Goal: Check status: Check status

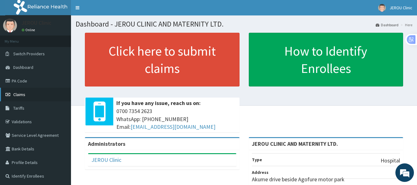
click at [21, 94] on span "Claims" at bounding box center [19, 95] width 12 height 6
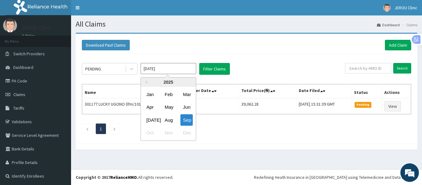
click at [169, 68] on input "Sep 2025" at bounding box center [169, 68] width 56 height 11
click at [171, 118] on div "Aug" at bounding box center [168, 119] width 12 height 11
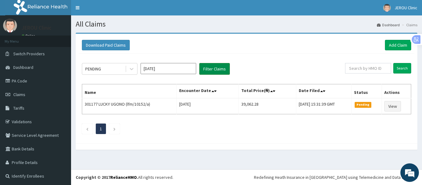
click at [210, 70] on button "Filter Claims" at bounding box center [214, 69] width 31 height 12
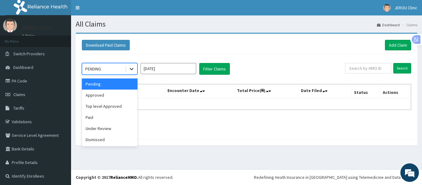
click at [131, 70] on icon at bounding box center [132, 69] width 4 height 2
click at [116, 97] on div "Approved" at bounding box center [110, 95] width 56 height 11
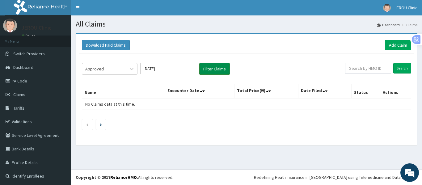
click at [205, 69] on button "Filter Claims" at bounding box center [214, 69] width 31 height 12
click at [134, 69] on icon at bounding box center [132, 69] width 6 height 6
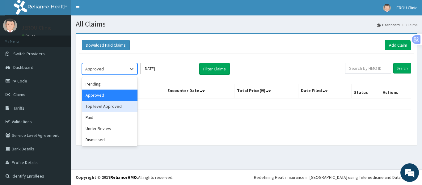
click at [114, 109] on div "Top level Approved" at bounding box center [110, 106] width 56 height 11
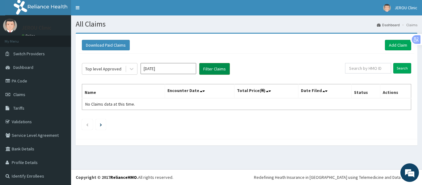
click at [218, 64] on button "Filter Claims" at bounding box center [214, 69] width 31 height 12
click at [129, 76] on div "Top level Approved Aug 2025 Filter Claims Search Name Encounter Date Total Pric…" at bounding box center [246, 95] width 335 height 82
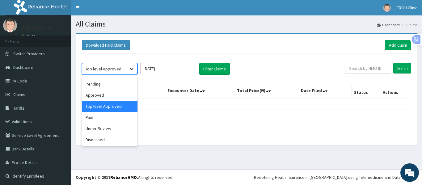
click at [130, 72] on icon at bounding box center [132, 69] width 6 height 6
click at [112, 117] on div "Paid" at bounding box center [110, 117] width 56 height 11
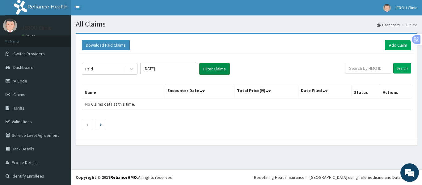
click at [209, 70] on button "Filter Claims" at bounding box center [214, 69] width 31 height 12
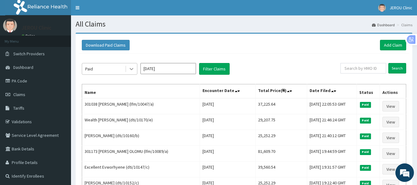
click at [129, 68] on icon at bounding box center [132, 69] width 6 height 6
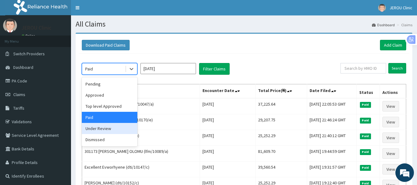
click at [112, 130] on div "Under Review" at bounding box center [110, 128] width 56 height 11
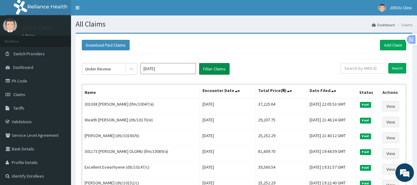
click at [213, 68] on button "Filter Claims" at bounding box center [214, 69] width 31 height 12
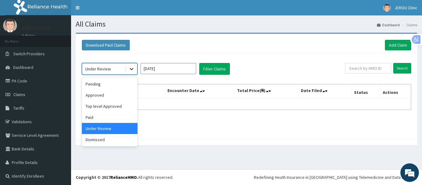
click at [131, 70] on icon at bounding box center [132, 69] width 6 height 6
click at [105, 140] on div "Dismissed" at bounding box center [110, 139] width 56 height 11
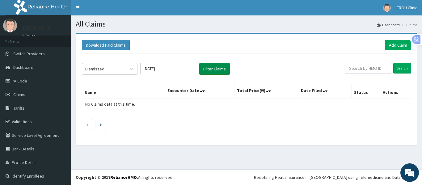
click at [213, 67] on button "Filter Claims" at bounding box center [214, 69] width 31 height 12
click at [163, 69] on input "Aug 2025" at bounding box center [169, 68] width 56 height 11
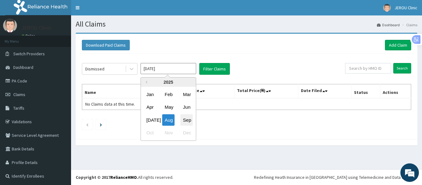
click at [188, 118] on div "Sep" at bounding box center [186, 119] width 12 height 11
type input "Sep 2025"
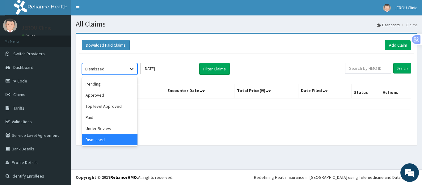
click at [133, 69] on icon at bounding box center [132, 69] width 6 height 6
click at [116, 85] on div "Pending" at bounding box center [110, 83] width 56 height 11
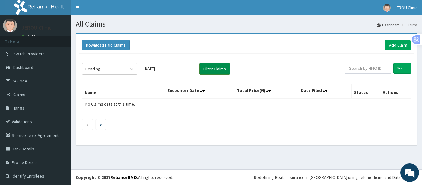
click at [208, 72] on button "Filter Claims" at bounding box center [214, 69] width 31 height 12
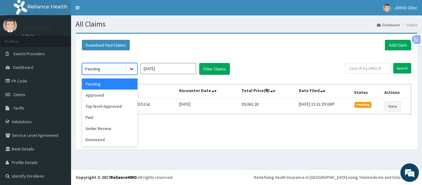
click at [131, 67] on icon at bounding box center [132, 69] width 6 height 6
click at [109, 95] on div "Approved" at bounding box center [110, 95] width 56 height 11
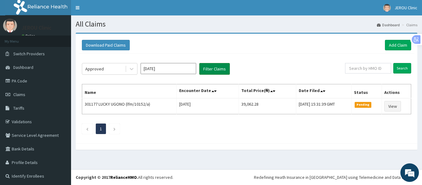
click at [209, 68] on button "Filter Claims" at bounding box center [214, 69] width 31 height 12
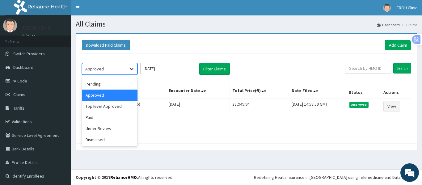
click at [133, 70] on icon at bounding box center [132, 69] width 6 height 6
click at [116, 107] on div "Top level Approved" at bounding box center [110, 106] width 56 height 11
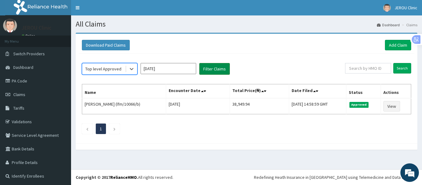
click at [206, 69] on button "Filter Claims" at bounding box center [214, 69] width 31 height 12
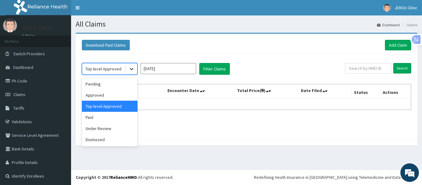
click at [130, 70] on icon at bounding box center [132, 69] width 6 height 6
click at [107, 117] on div "Paid" at bounding box center [110, 117] width 56 height 11
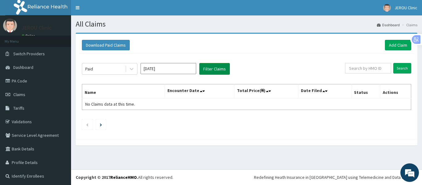
click at [208, 71] on button "Filter Claims" at bounding box center [214, 69] width 31 height 12
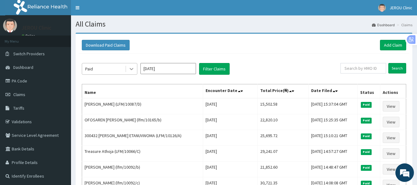
click at [133, 68] on icon at bounding box center [132, 69] width 6 height 6
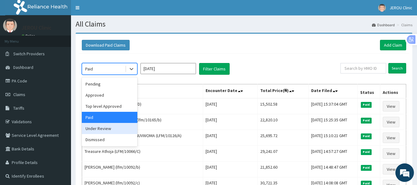
click at [112, 130] on div "Under Review" at bounding box center [110, 128] width 56 height 11
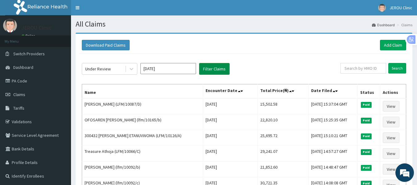
click at [206, 72] on button "Filter Claims" at bounding box center [214, 69] width 31 height 12
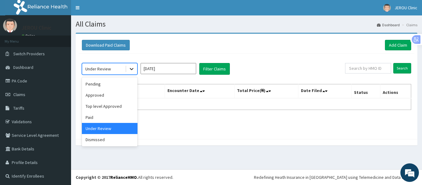
click at [132, 70] on icon at bounding box center [132, 69] width 6 height 6
click at [111, 139] on div "Dismissed" at bounding box center [110, 139] width 56 height 11
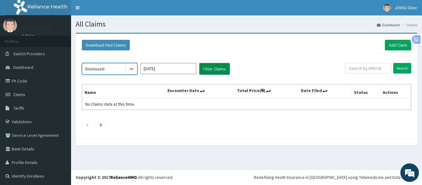
click at [215, 71] on button "Filter Claims" at bounding box center [214, 69] width 31 height 12
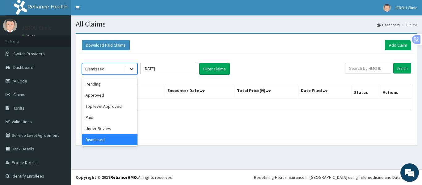
click at [131, 69] on icon at bounding box center [132, 69] width 4 height 2
click at [103, 116] on div "Paid" at bounding box center [110, 117] width 56 height 11
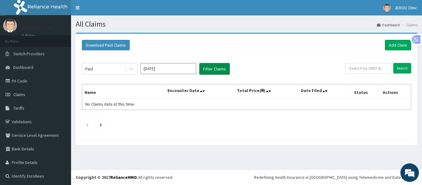
click at [216, 69] on button "Filter Claims" at bounding box center [214, 69] width 31 height 12
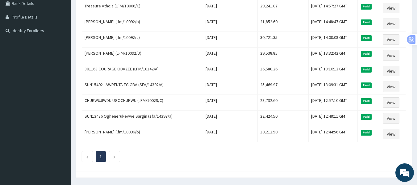
scroll to position [147, 0]
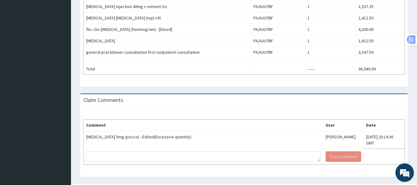
scroll to position [355, 0]
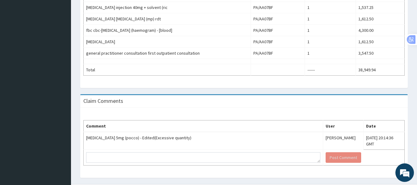
drag, startPoint x: 420, startPoint y: 50, endPoint x: 422, endPoint y: 162, distance: 112.5
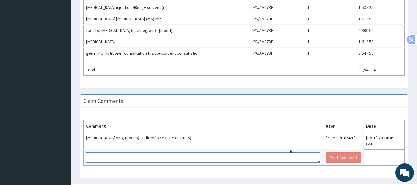
click at [220, 153] on textarea at bounding box center [203, 157] width 234 height 11
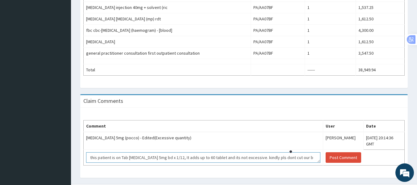
scroll to position [4, 0]
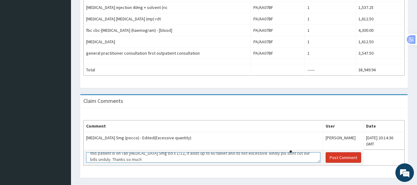
type textarea "this patient is on Tab lisinopril 5mg bd x 1/12, It adds up to 60 tablet and it…"
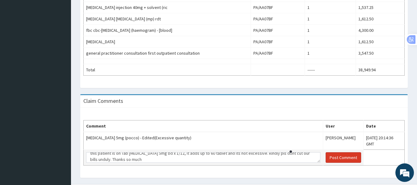
click at [326, 154] on button "Post Comment" at bounding box center [344, 157] width 36 height 11
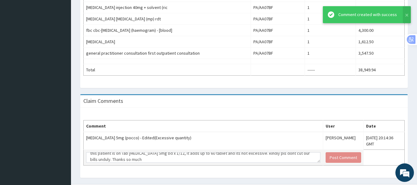
scroll to position [0, 0]
